Goal: Task Accomplishment & Management: Use online tool/utility

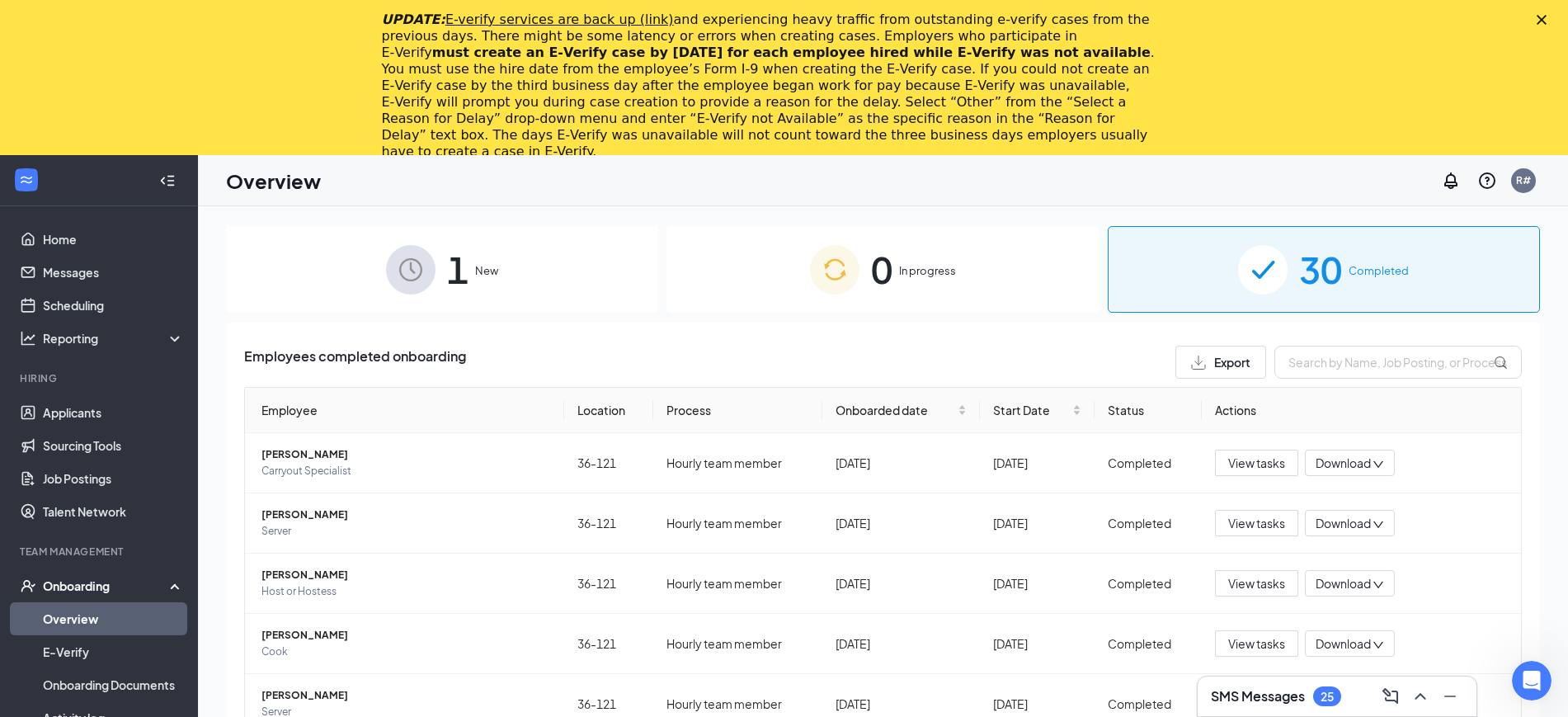
click at [1547, 18] on icon "Close" at bounding box center [1541, 20] width 10 height 10
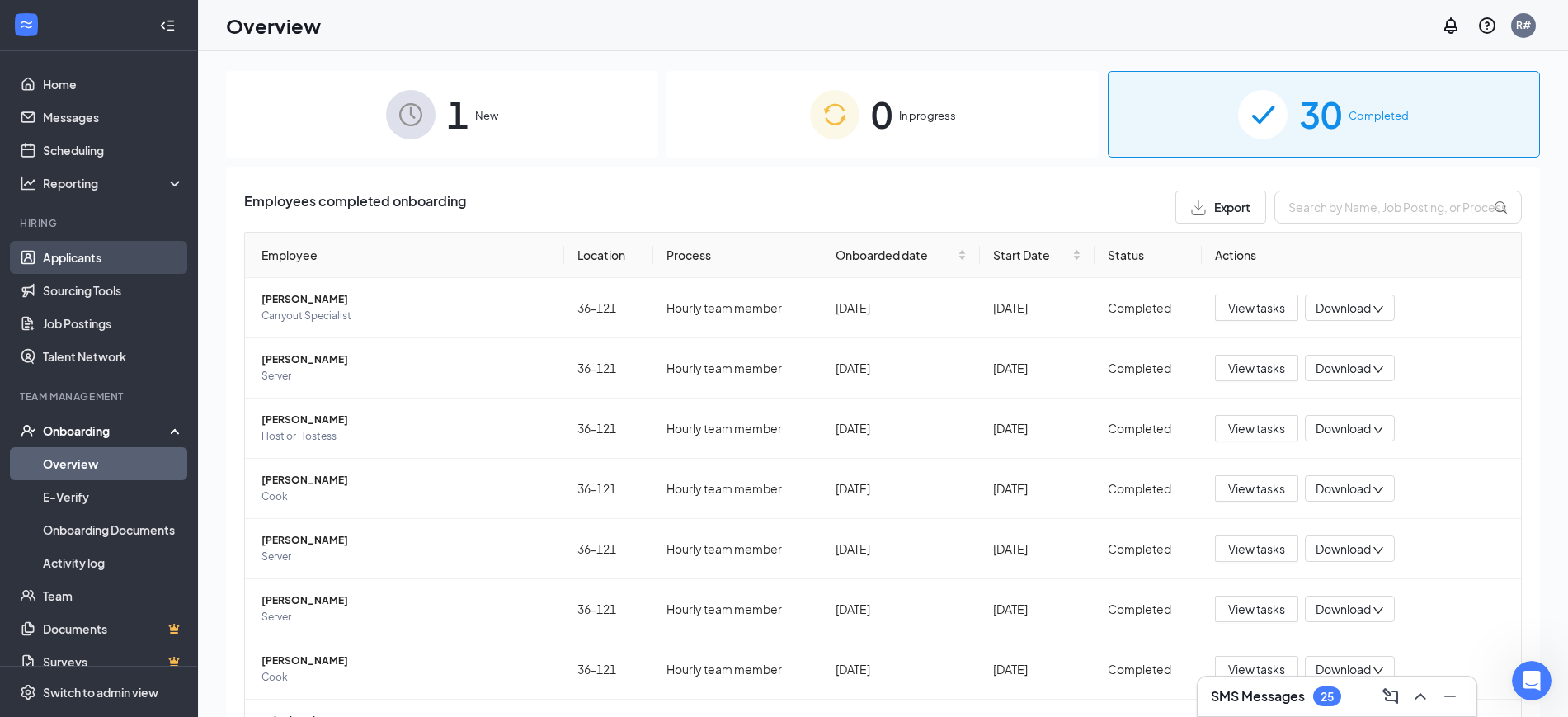
click at [81, 262] on link "Applicants" at bounding box center [113, 257] width 141 height 33
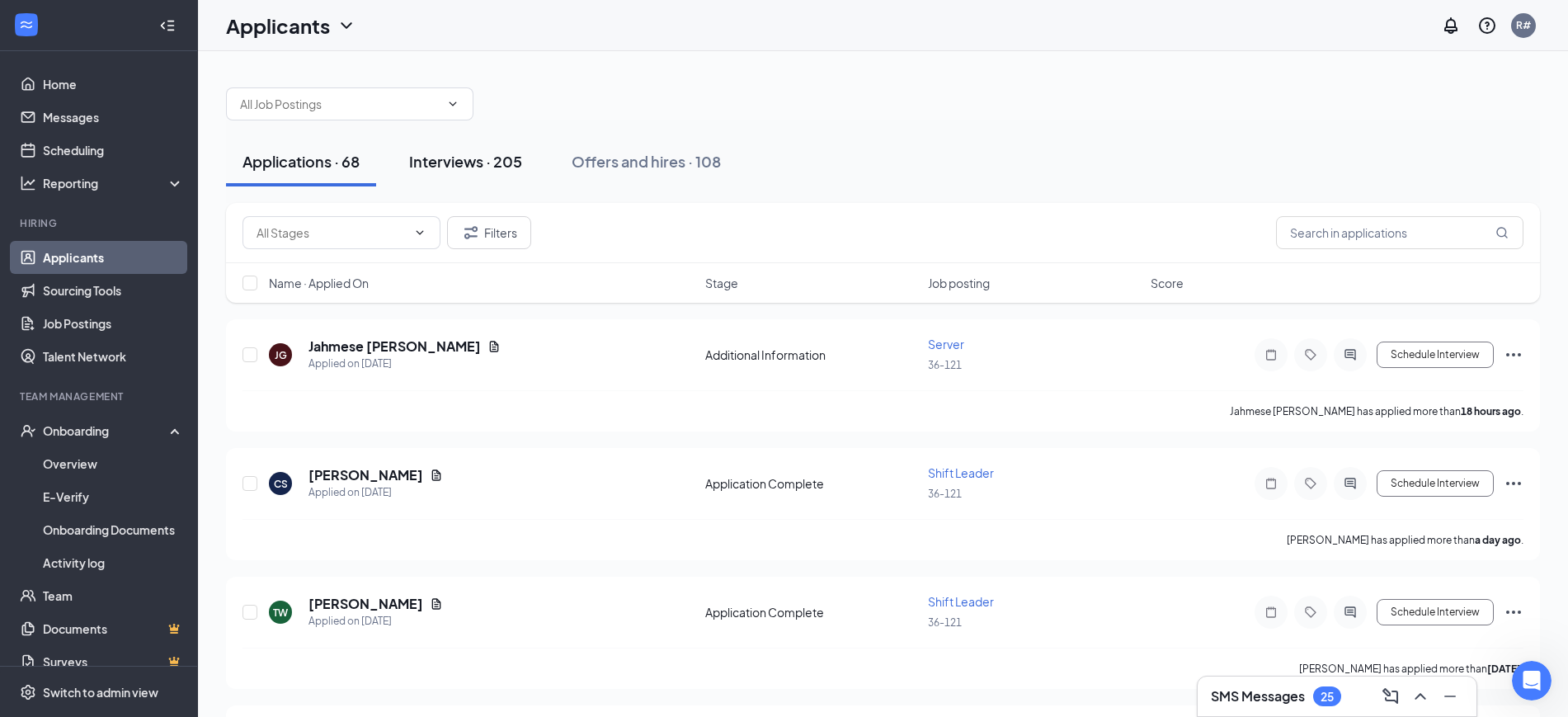
click at [455, 169] on div "Interviews · 205" at bounding box center [465, 160] width 113 height 20
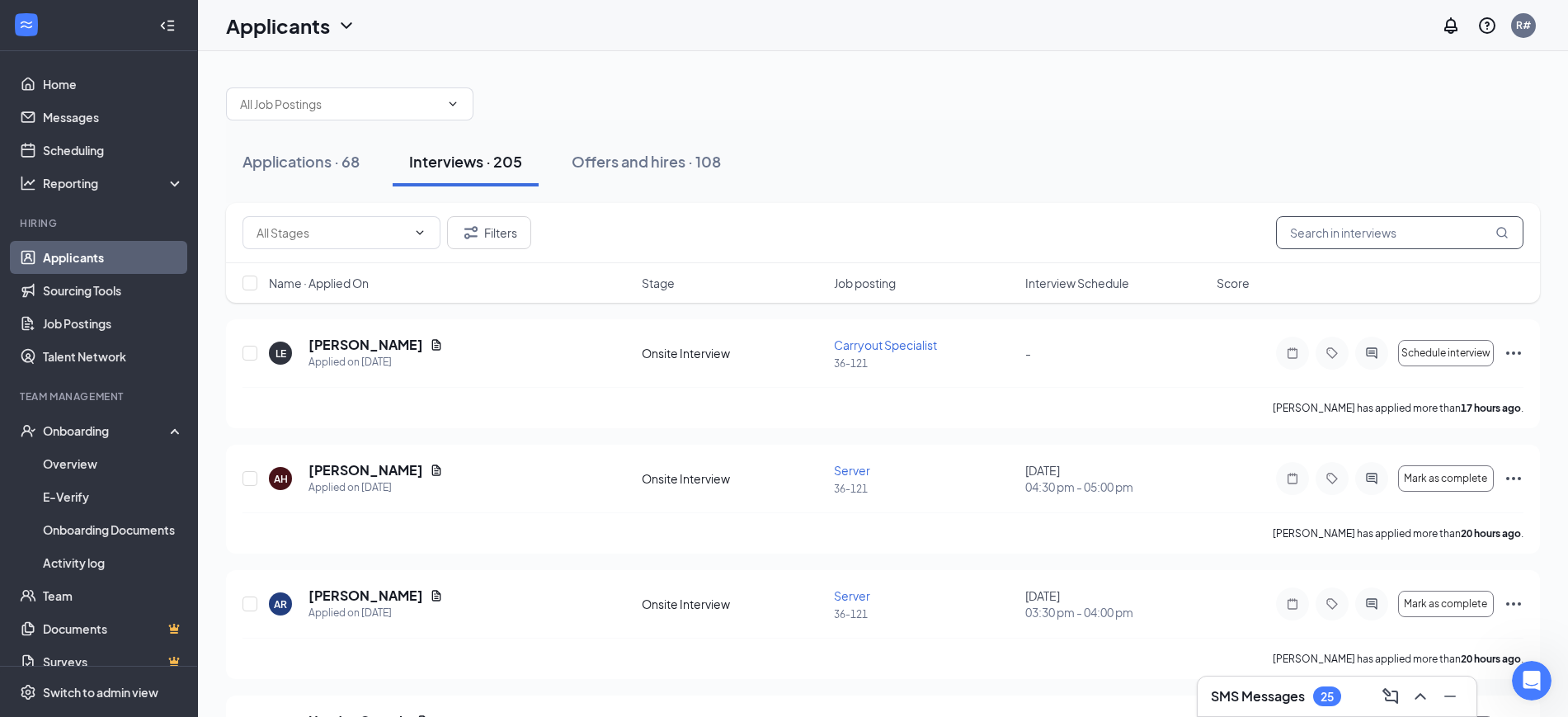
click at [1333, 231] on input "text" at bounding box center [1400, 232] width 248 height 33
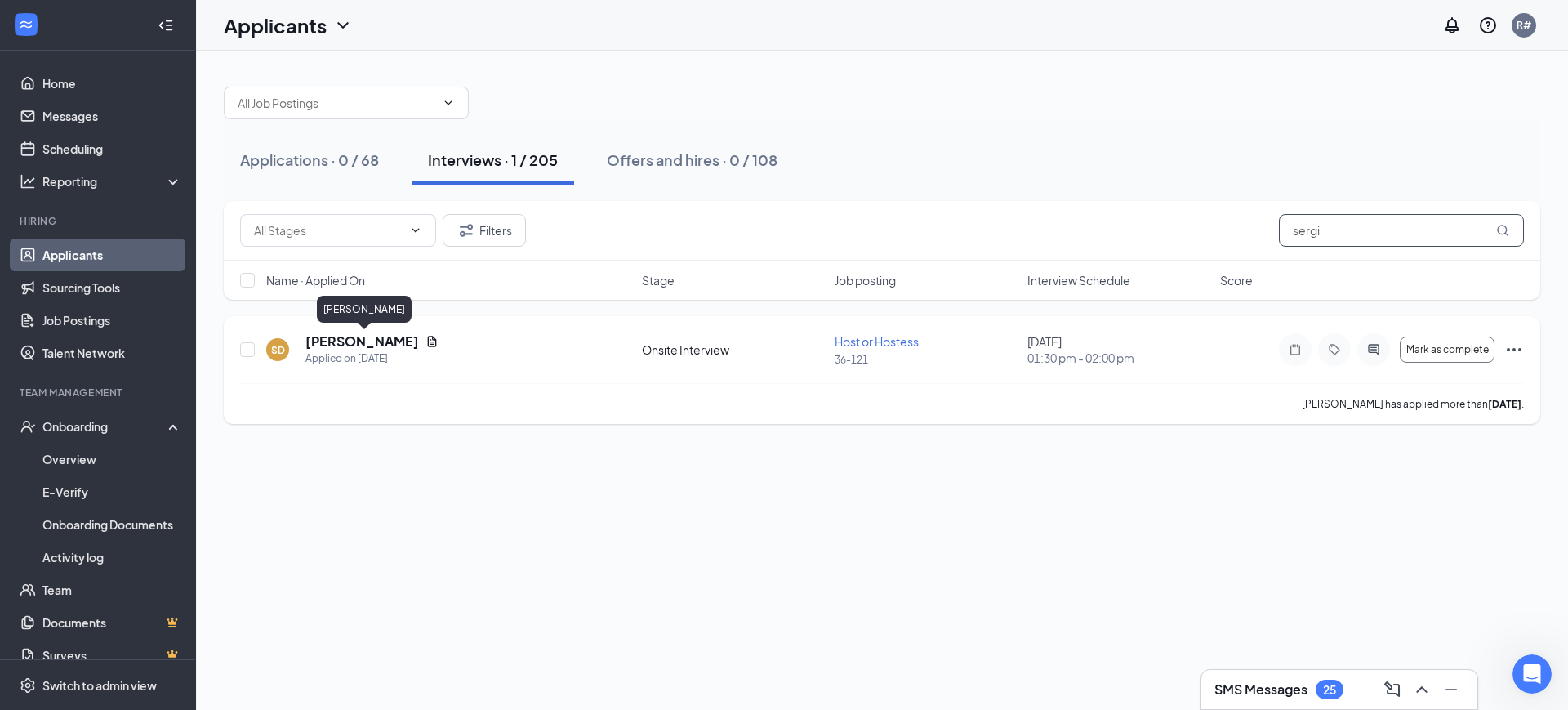
type input "sergi"
click at [377, 340] on h5 "[PERSON_NAME]" at bounding box center [362, 341] width 114 height 18
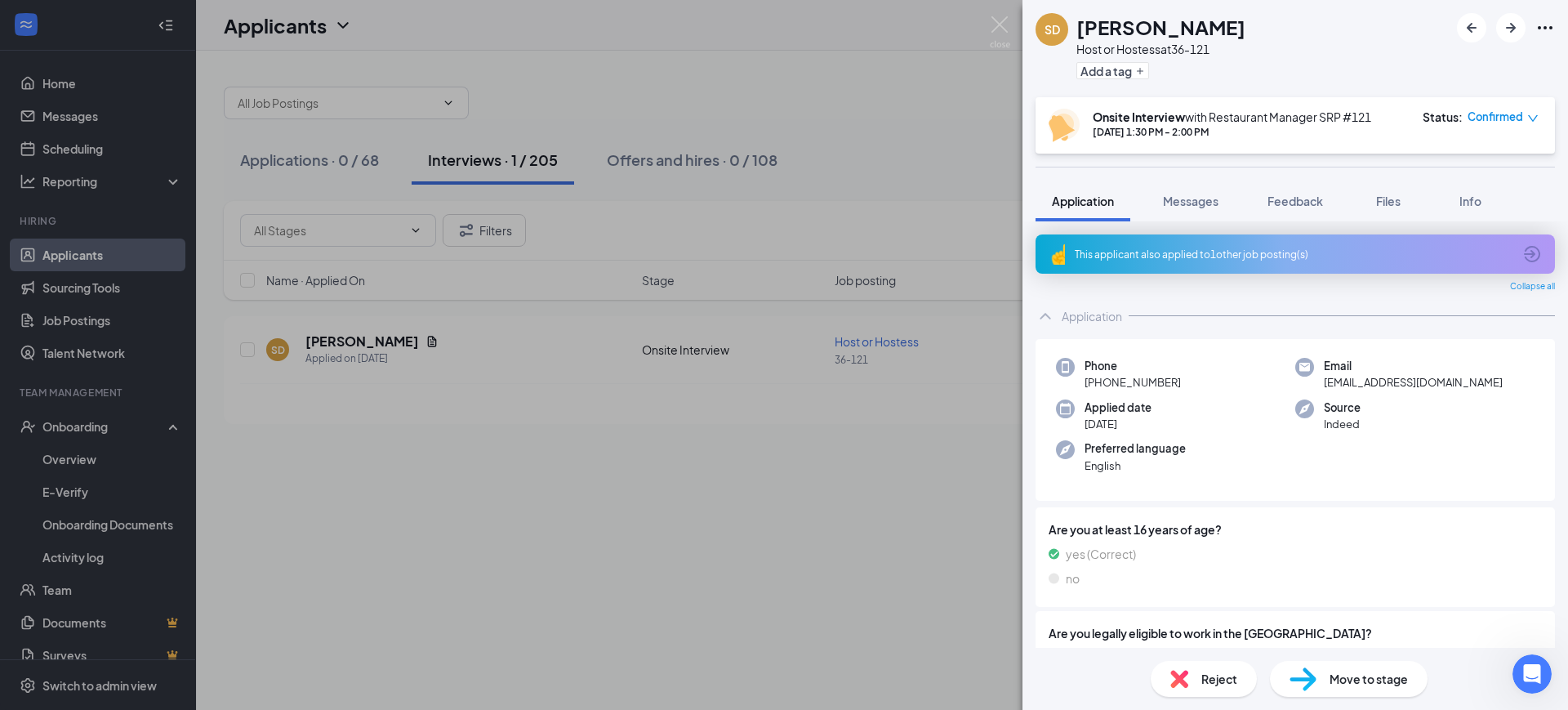
click at [1174, 245] on div "This applicant also applied to 1 other job posting(s)" at bounding box center [1295, 254] width 519 height 39
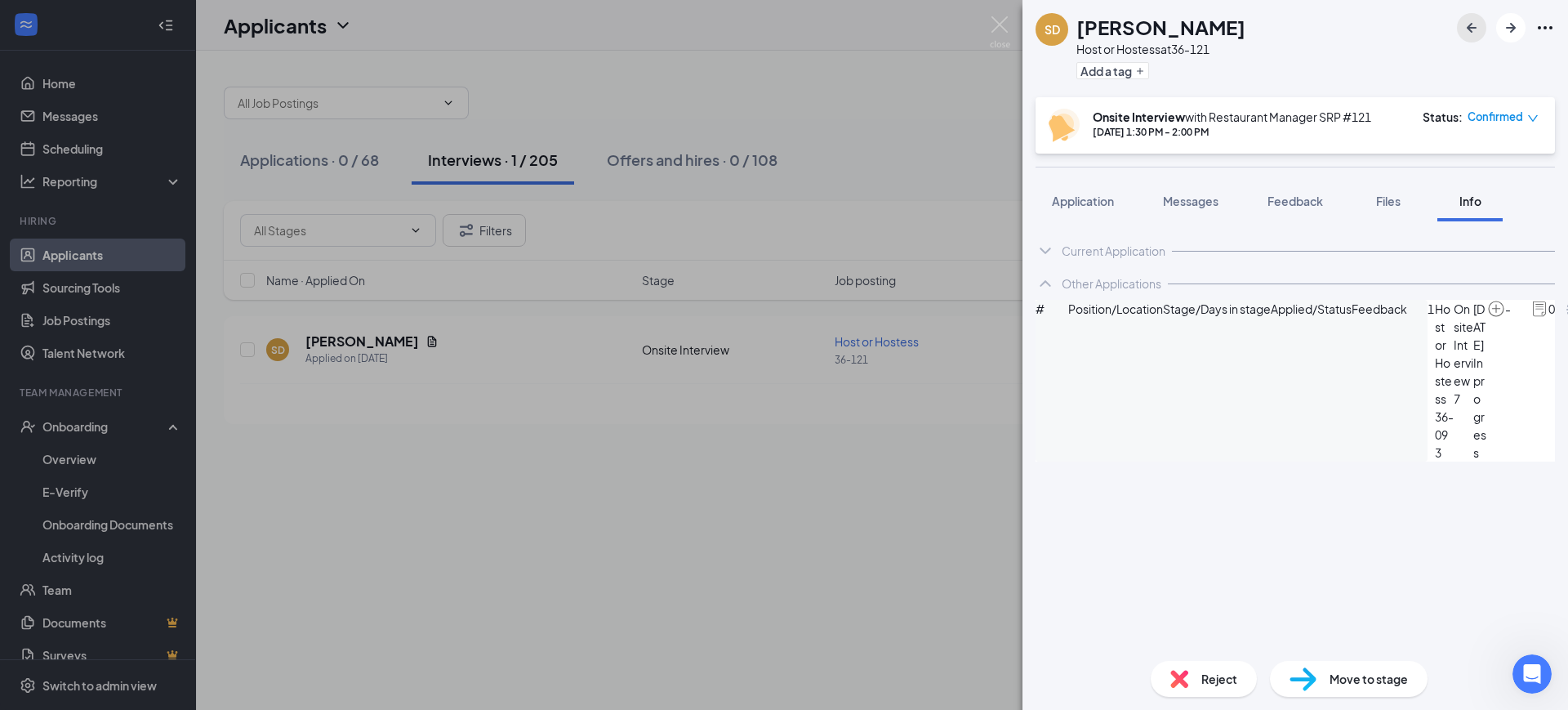
click at [1480, 30] on icon "ArrowLeftNew" at bounding box center [1471, 27] width 19 height 19
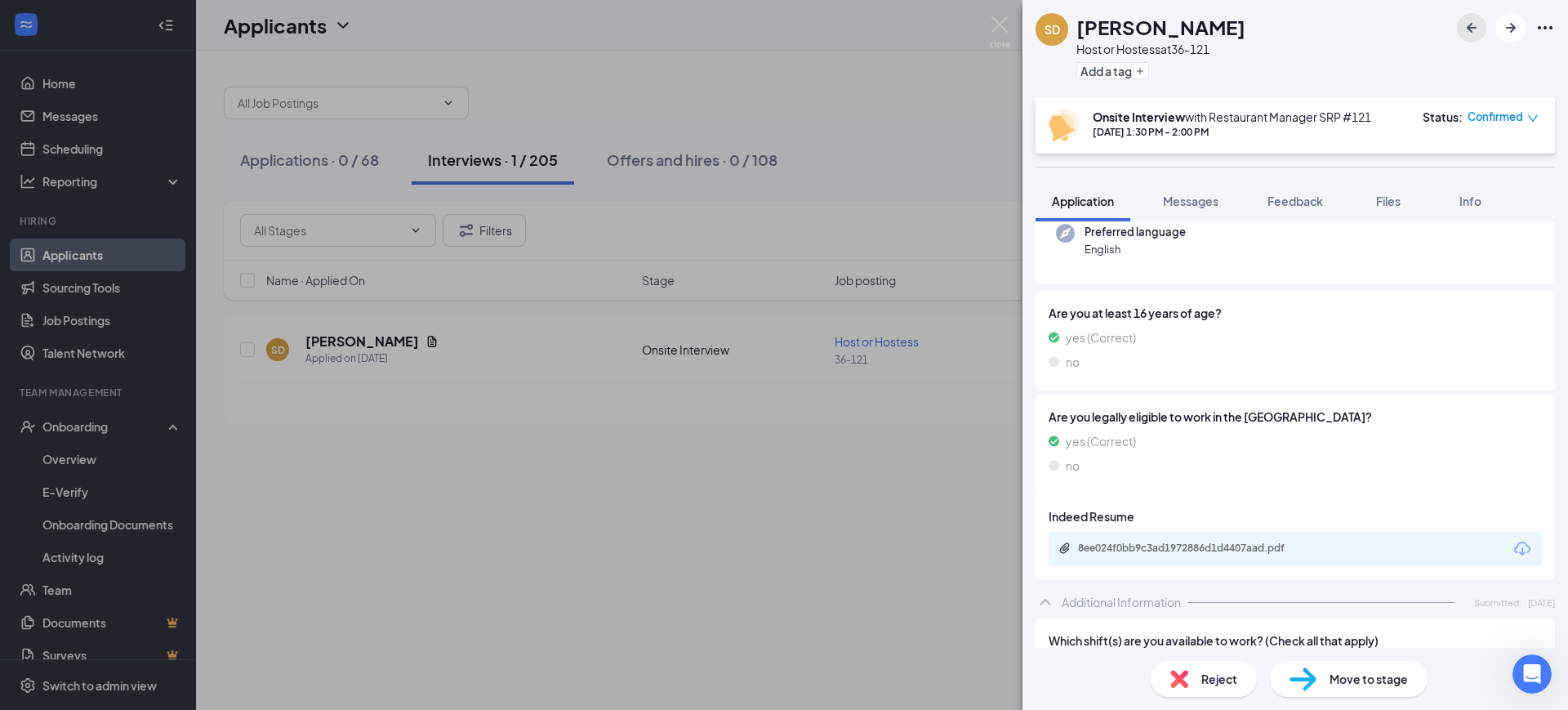
scroll to position [306, 0]
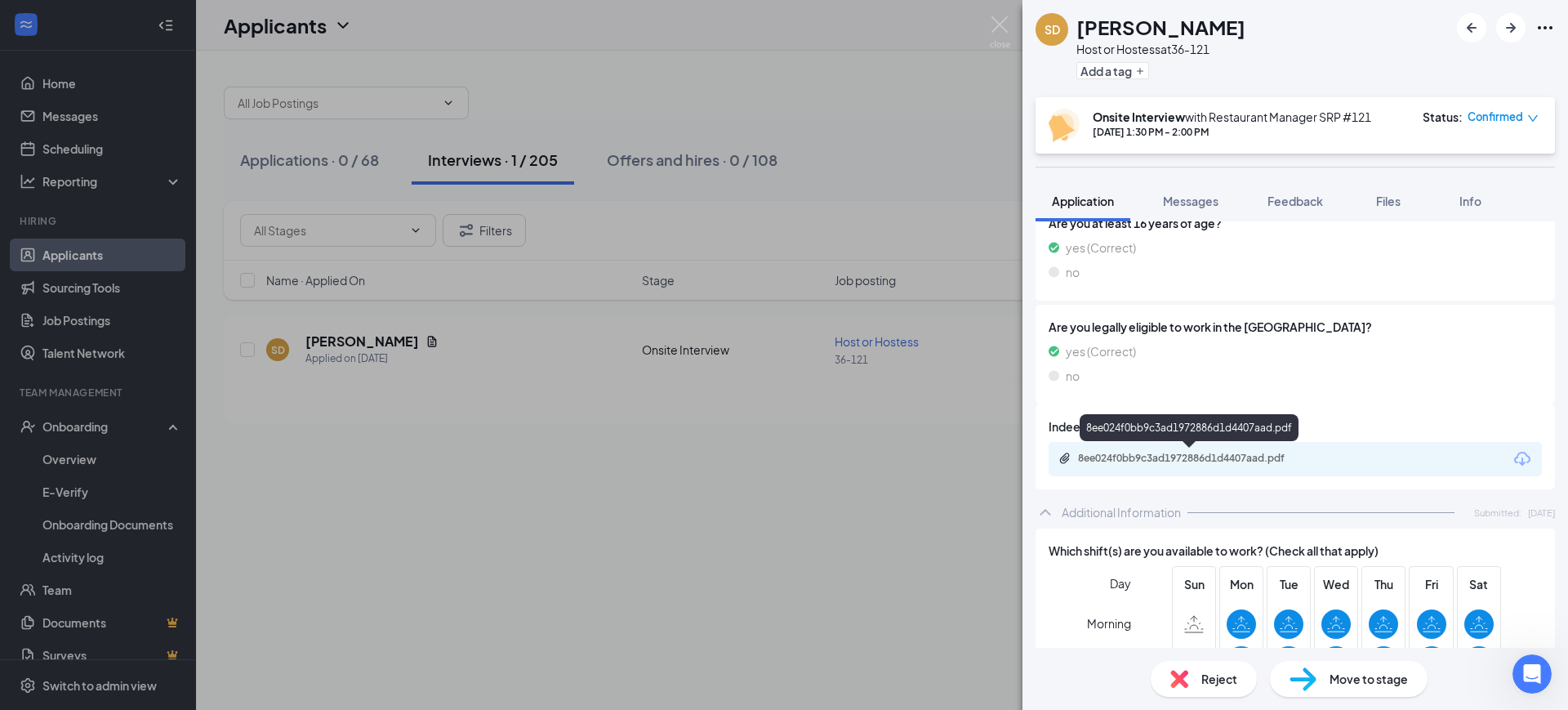
click at [1217, 462] on div "8ee024f0bb9c3ad1972886d1d4407aad.pdf" at bounding box center [1191, 458] width 228 height 13
click at [1002, 26] on img at bounding box center [999, 33] width 20 height 32
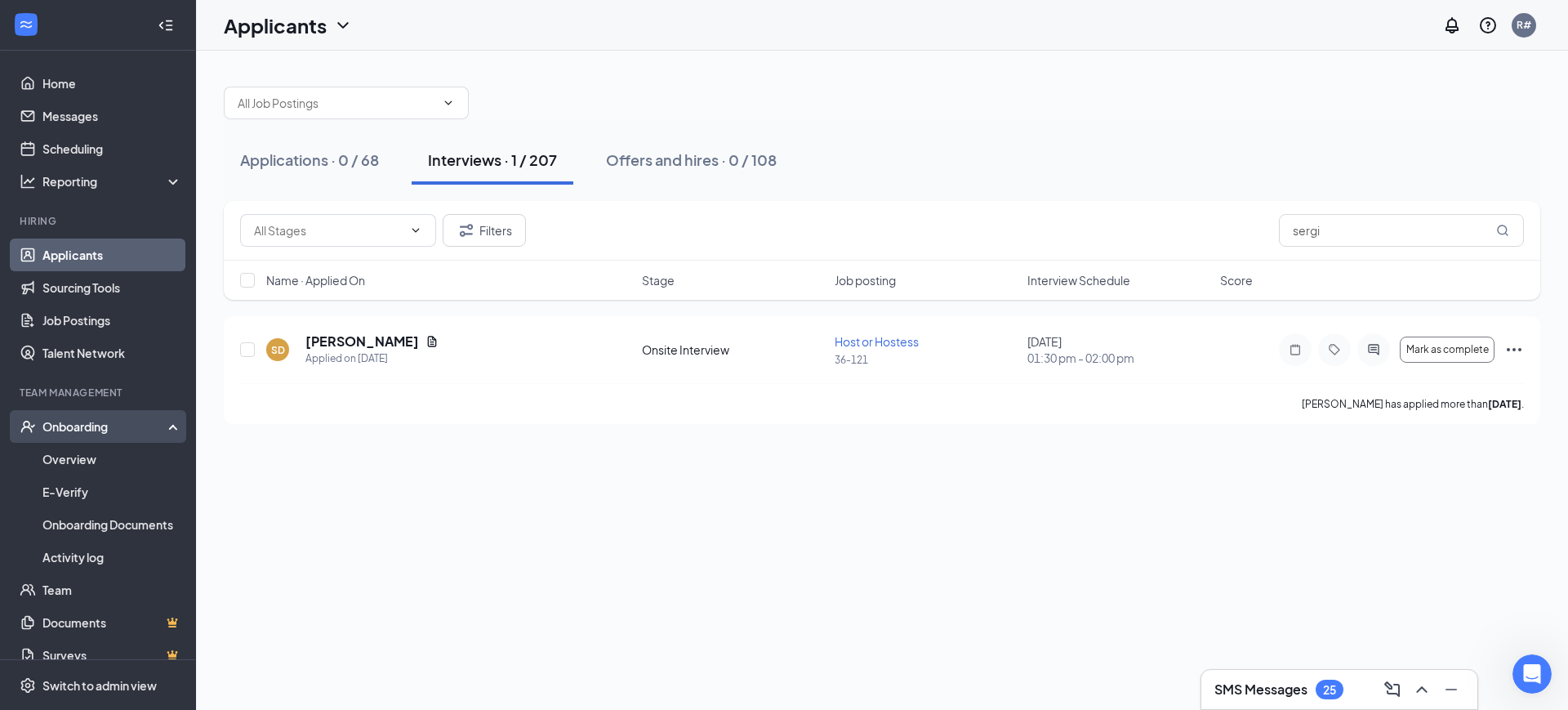
click at [96, 431] on div "Onboarding" at bounding box center [105, 426] width 126 height 17
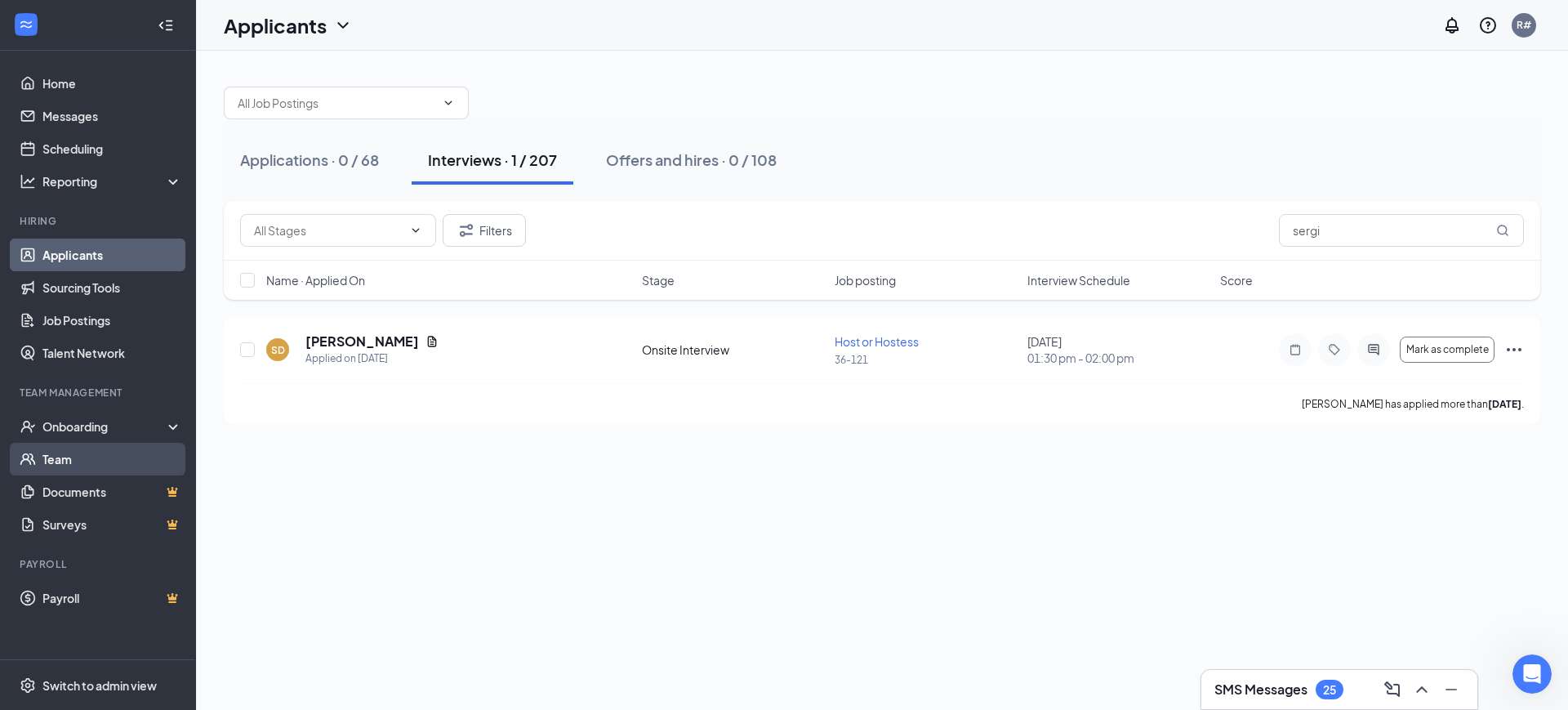
click at [75, 460] on link "Team" at bounding box center [112, 459] width 139 height 33
